Goal: Transaction & Acquisition: Book appointment/travel/reservation

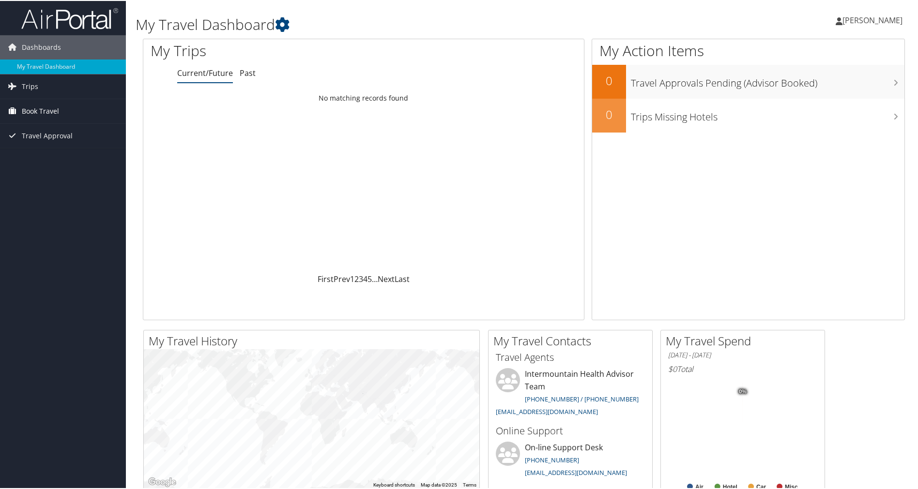
click at [41, 106] on span "Book Travel" at bounding box center [40, 110] width 37 height 24
click at [38, 156] on link "Book/Manage Online Trips" at bounding box center [63, 159] width 126 height 15
click at [44, 109] on span "Book Travel" at bounding box center [40, 110] width 37 height 24
click at [41, 177] on span "Travel Approval" at bounding box center [47, 179] width 51 height 24
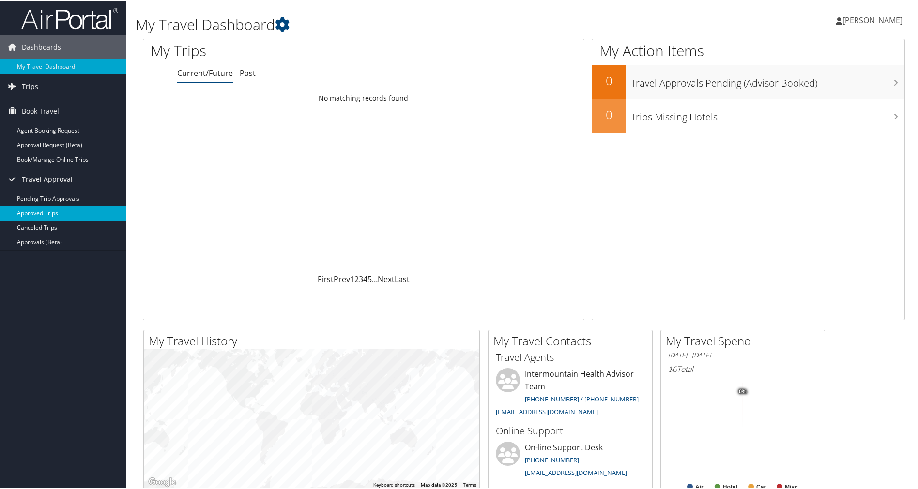
click at [49, 212] on link "Approved Trips" at bounding box center [63, 212] width 126 height 15
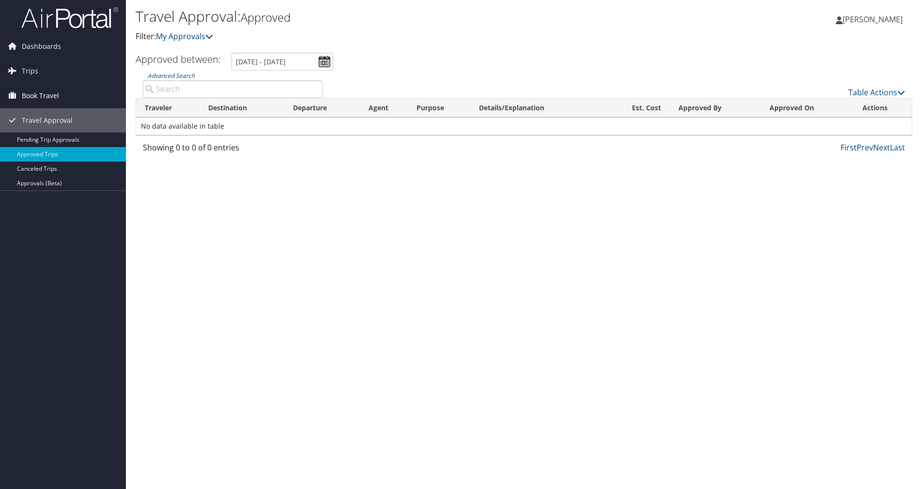
click at [43, 93] on span "Book Travel" at bounding box center [40, 96] width 37 height 24
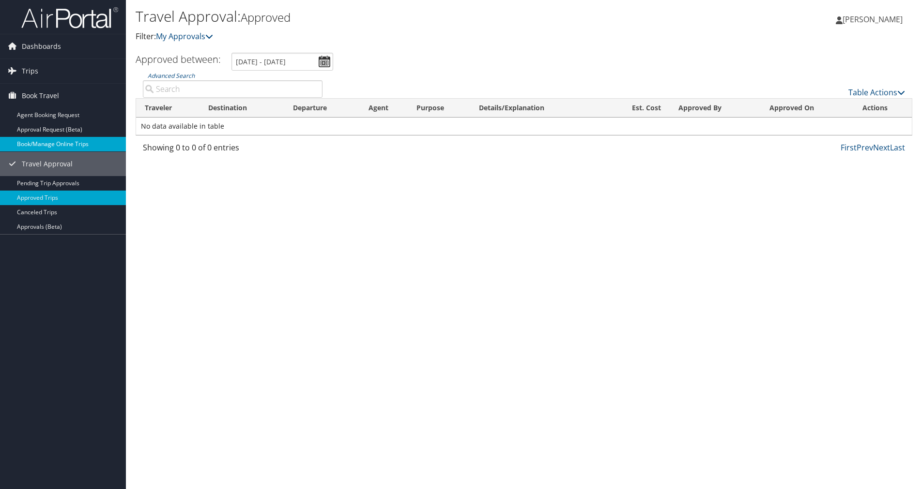
click at [39, 140] on link "Book/Manage Online Trips" at bounding box center [63, 144] width 126 height 15
